Goal: Check status: Check status

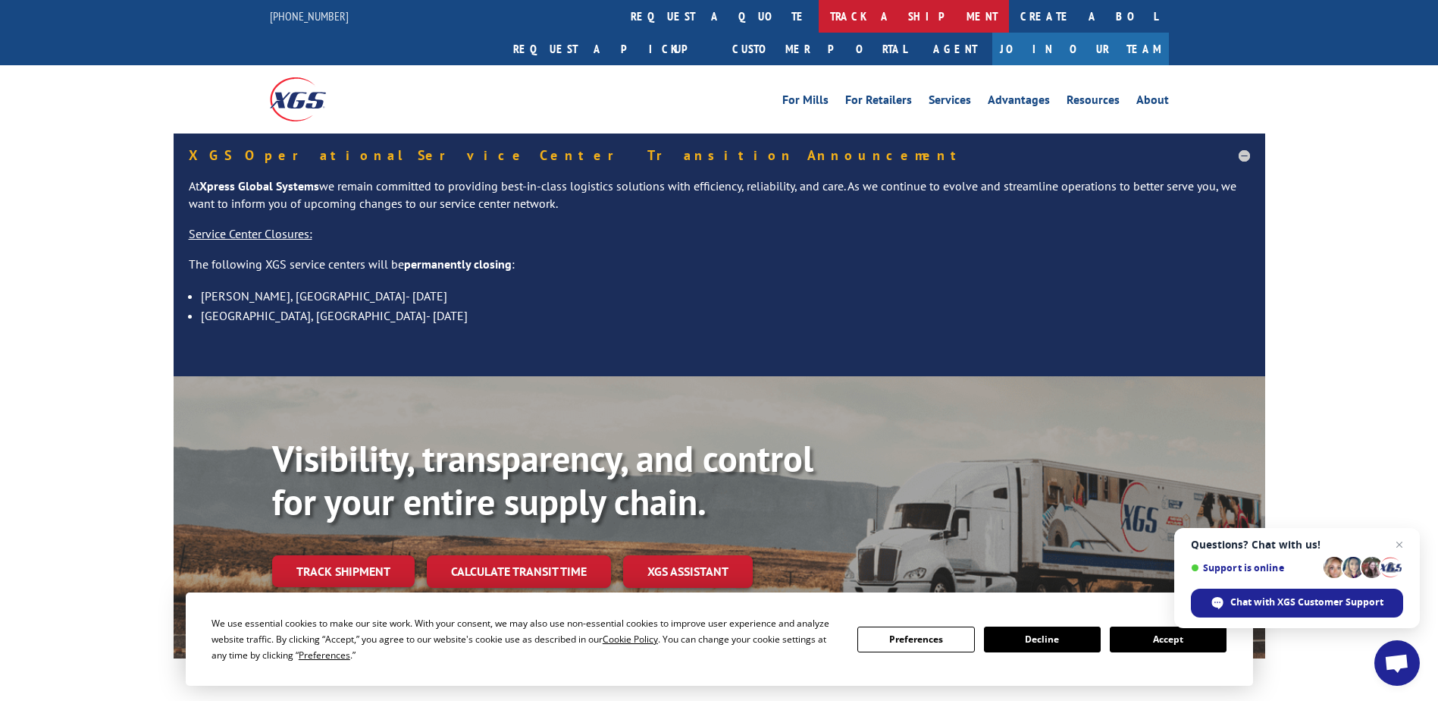
click at [819, 17] on link "track a shipment" at bounding box center [914, 16] width 190 height 33
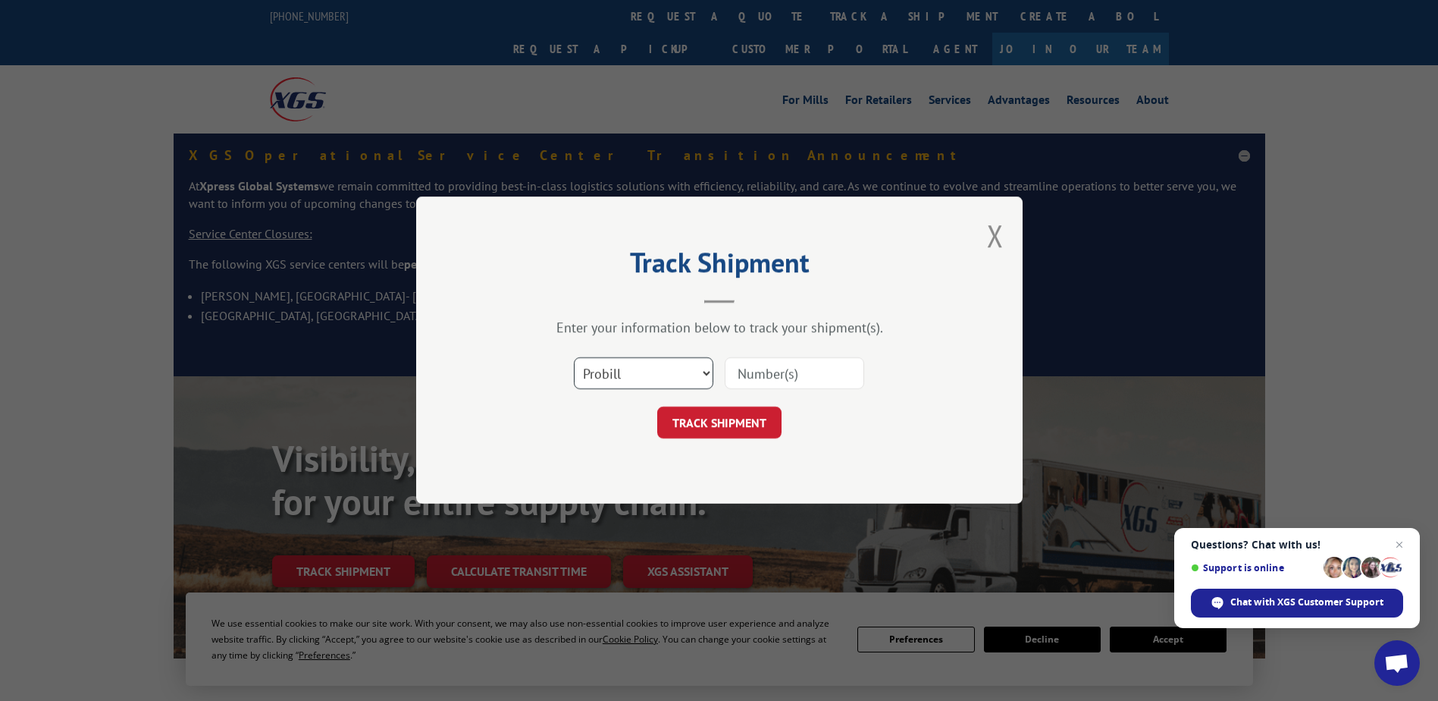
click at [589, 371] on select "Select category... Probill BOL PO" at bounding box center [644, 374] width 140 height 32
select select "bol"
click at [574, 358] on select "Select category... Probill BOL PO" at bounding box center [644, 374] width 140 height 32
click at [756, 376] on input at bounding box center [795, 374] width 140 height 32
type input "644801"
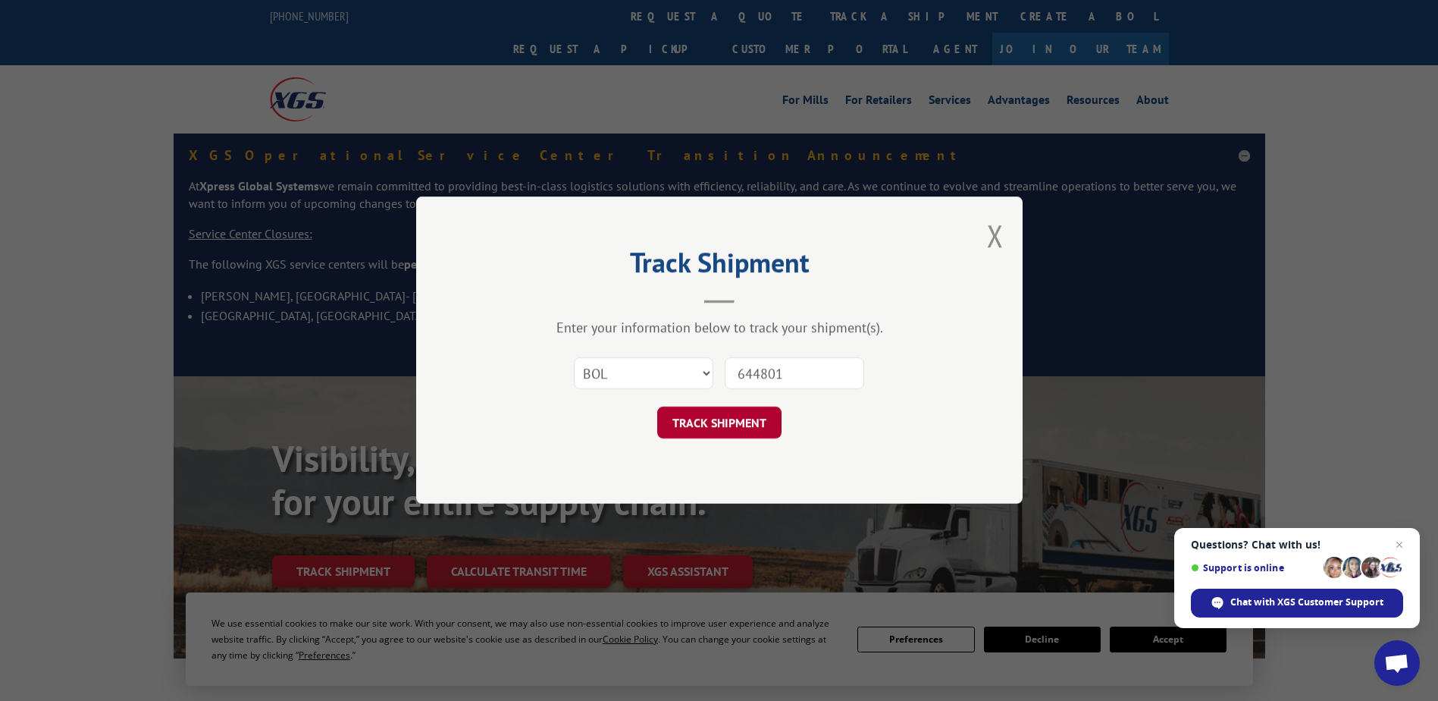
click at [713, 421] on button "TRACK SHIPMENT" at bounding box center [719, 423] width 124 height 32
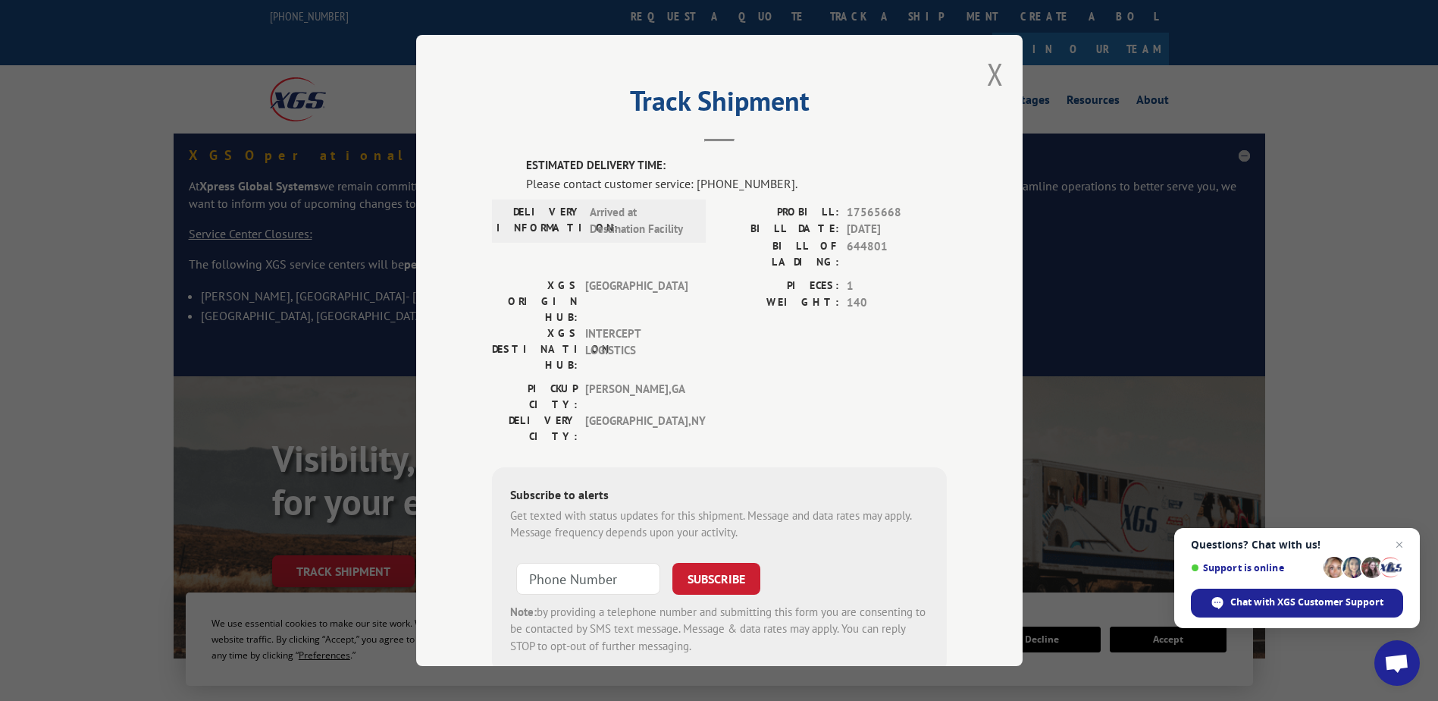
click at [998, 69] on div "Track Shipment ESTIMATED DELIVERY TIME: Please contact customer service: [PHONE…" at bounding box center [719, 350] width 607 height 631
click at [996, 74] on button "Close modal" at bounding box center [995, 74] width 17 height 40
